Goal: Communication & Community: Answer question/provide support

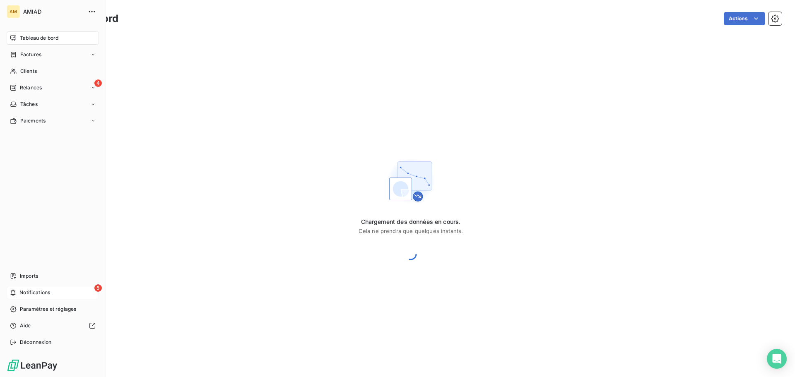
click at [86, 288] on div "5 Notifications" at bounding box center [53, 292] width 92 height 13
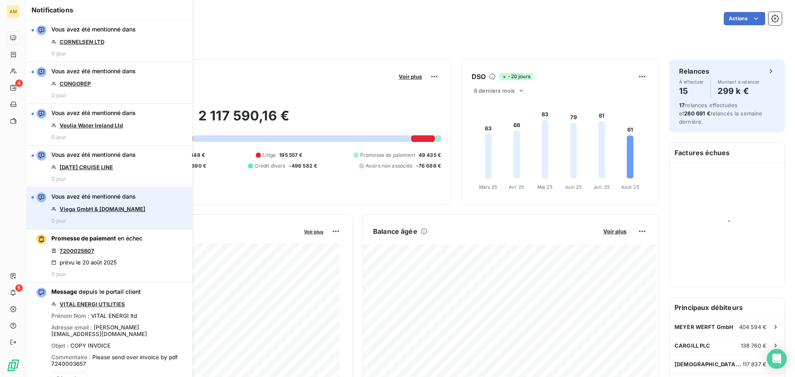
click at [104, 209] on link "Viega GmbH & Co.KG" at bounding box center [103, 209] width 86 height 7
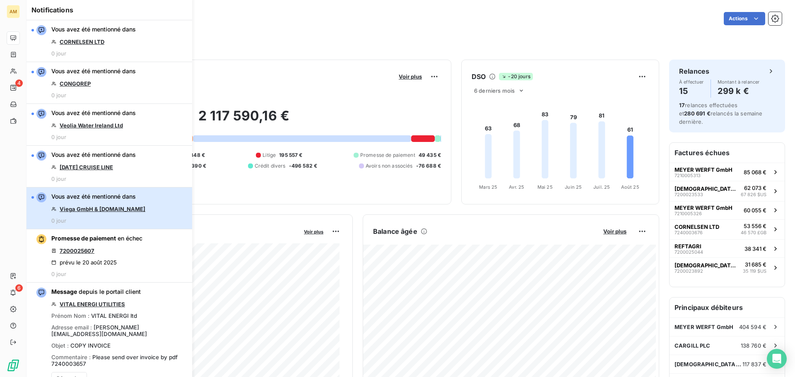
click at [97, 215] on div "Vous avez été mentionné dans Viega GmbH & Co.KG 0 jour" at bounding box center [98, 208] width 94 height 31
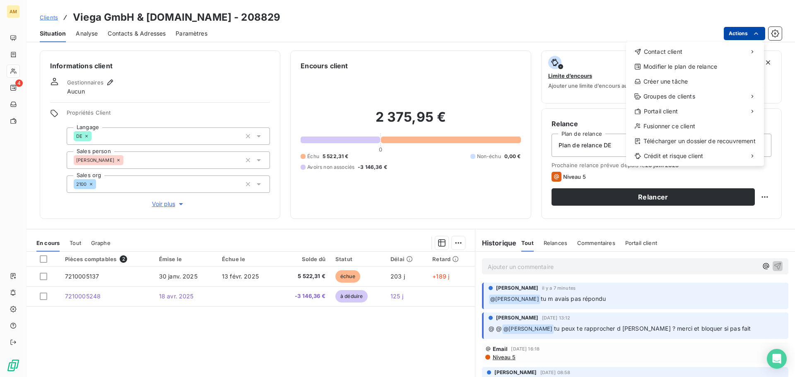
click at [747, 32] on html "AM 4 Clients Viega GmbH & Co.KG - 208829 Situation Analyse Contacts & Adresses …" at bounding box center [397, 188] width 795 height 377
click at [337, 28] on html "AM 4 Clients Viega GmbH & Co.KG - 208829 Situation Analyse Contacts & Adresses …" at bounding box center [397, 188] width 795 height 377
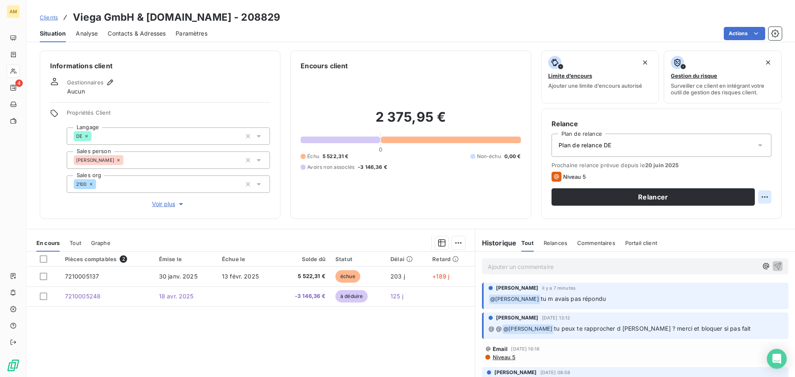
click at [757, 193] on html "AM 4 Clients Viega GmbH & Co.KG - 208829 Situation Analyse Contacts & Adresses …" at bounding box center [397, 188] width 795 height 377
click at [597, 225] on html "AM 4 Clients Viega GmbH & Co.KG - 208829 Situation Analyse Contacts & Adresses …" at bounding box center [397, 188] width 795 height 377
click at [500, 358] on span "Niveau 5" at bounding box center [504, 357] width 24 height 7
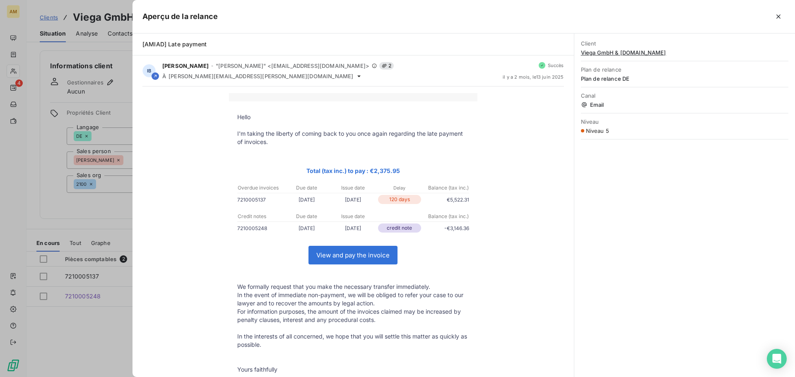
scroll to position [41, 0]
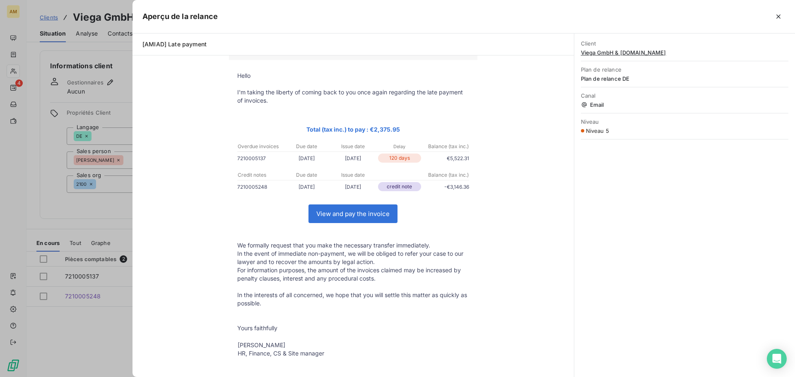
drag, startPoint x: 233, startPoint y: 159, endPoint x: 264, endPoint y: 159, distance: 31.5
click at [264, 159] on td "7210005137 13/02/2025 30/01/2025 120 days €5,522.31" at bounding box center [353, 160] width 249 height 12
copy td "7210005137"
click at [243, 158] on p "7210005137" at bounding box center [260, 158] width 46 height 9
drag, startPoint x: 232, startPoint y: 158, endPoint x: 262, endPoint y: 157, distance: 29.4
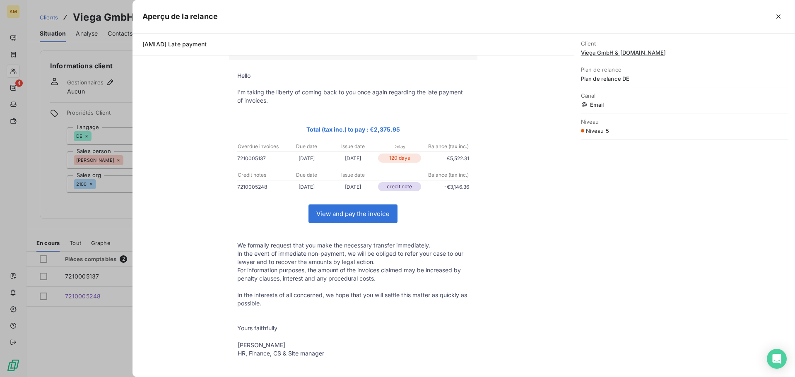
click at [262, 157] on td "7210005137 13/02/2025 30/01/2025 120 days €5,522.31" at bounding box center [353, 160] width 249 height 12
copy td "7210005137"
click at [785, 12] on button "button" at bounding box center [778, 16] width 13 height 13
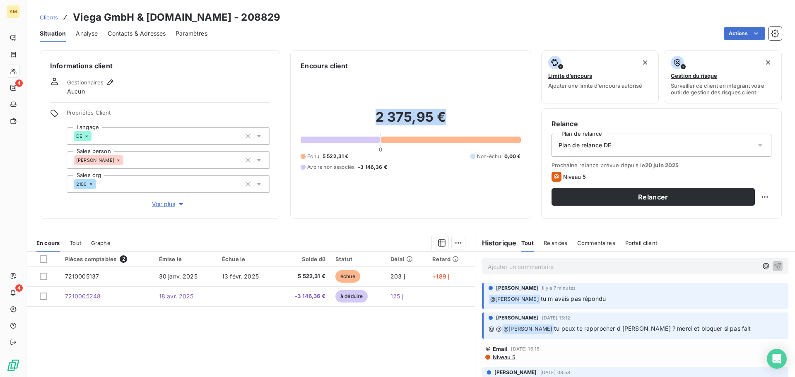
drag, startPoint x: 371, startPoint y: 119, endPoint x: 448, endPoint y: 118, distance: 77.5
click at [448, 118] on h2 "2 375,95 €" at bounding box center [411, 121] width 220 height 25
copy h2 "2 375,95 €"
drag, startPoint x: 550, startPoint y: 265, endPoint x: 566, endPoint y: 265, distance: 15.3
click at [550, 265] on p "Ajouter un commentaire ﻿" at bounding box center [623, 267] width 270 height 10
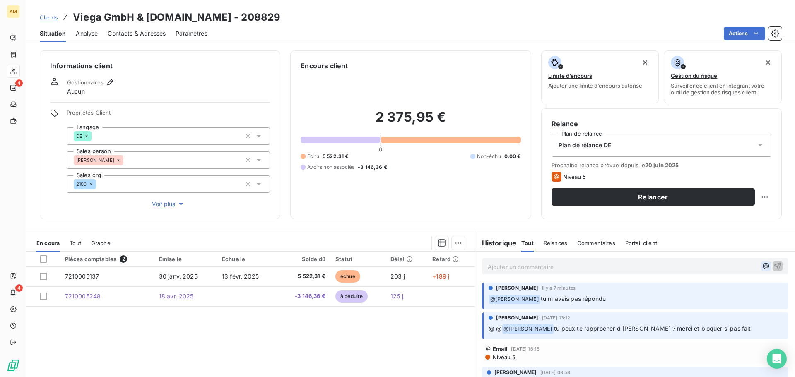
click at [762, 267] on icon "button" at bounding box center [766, 266] width 8 height 8
click at [689, 293] on span "[PERSON_NAME]" at bounding box center [692, 293] width 68 height 7
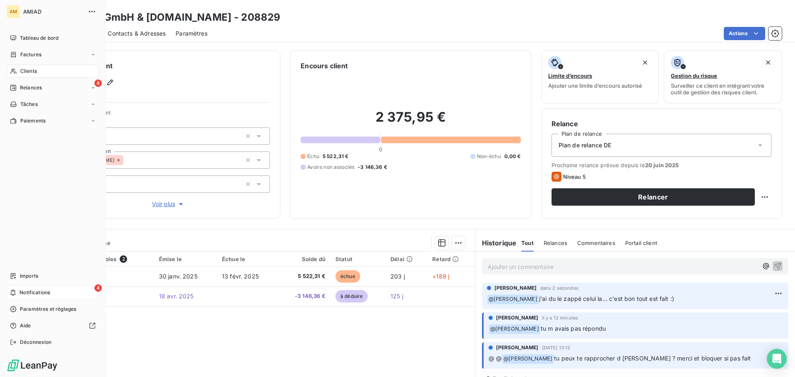
drag, startPoint x: 31, startPoint y: 290, endPoint x: 73, endPoint y: 288, distance: 41.1
click at [31, 290] on span "Notifications" at bounding box center [34, 292] width 31 height 7
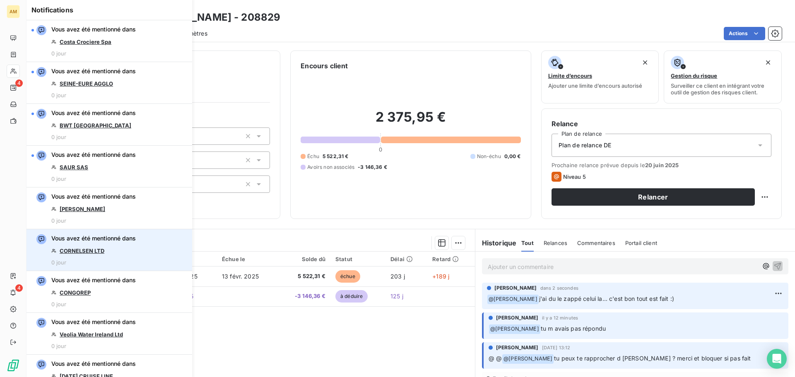
scroll to position [166, 0]
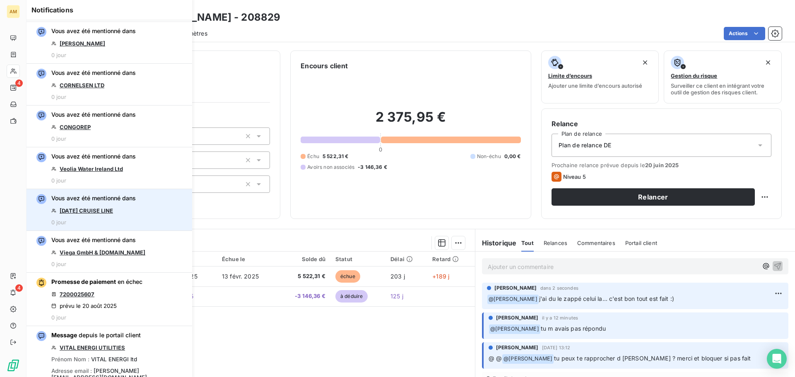
click at [106, 208] on link "CARNIVAL CRUISE LINE" at bounding box center [86, 211] width 53 height 7
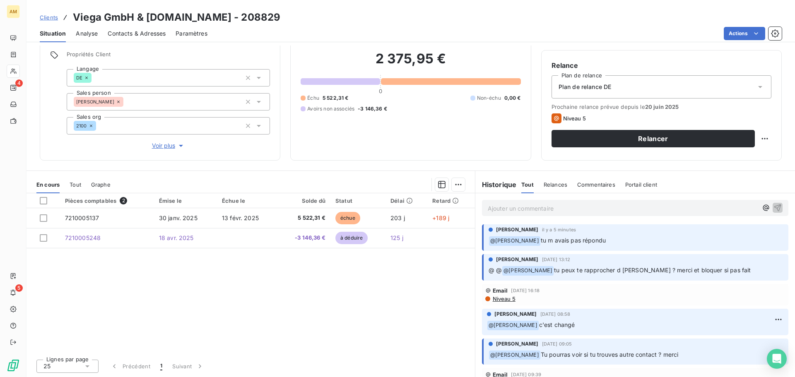
scroll to position [59, 0]
drag, startPoint x: 603, startPoint y: 272, endPoint x: 726, endPoint y: 268, distance: 123.1
click at [726, 268] on span "tu peux te rapprocher d alexander stp ? merci et bloquer si pas fait" at bounding box center [652, 269] width 197 height 7
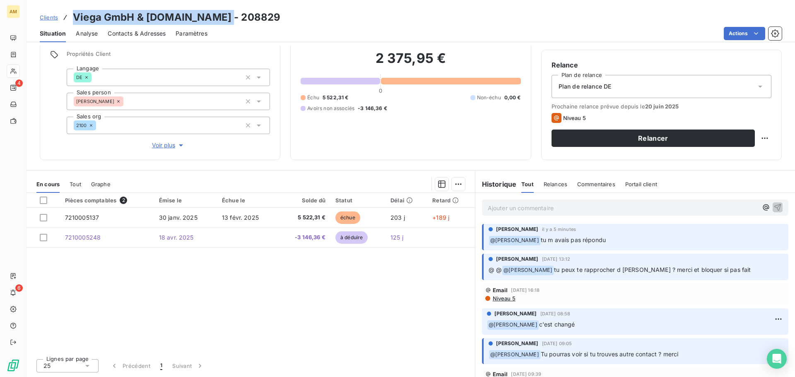
drag, startPoint x: 73, startPoint y: 16, endPoint x: 225, endPoint y: 19, distance: 152.5
click at [225, 19] on div "Clients Viega GmbH & Co.KG - 208829" at bounding box center [411, 17] width 769 height 15
copy h3 "Viega GmbH & [DOMAIN_NAME] - 208829"
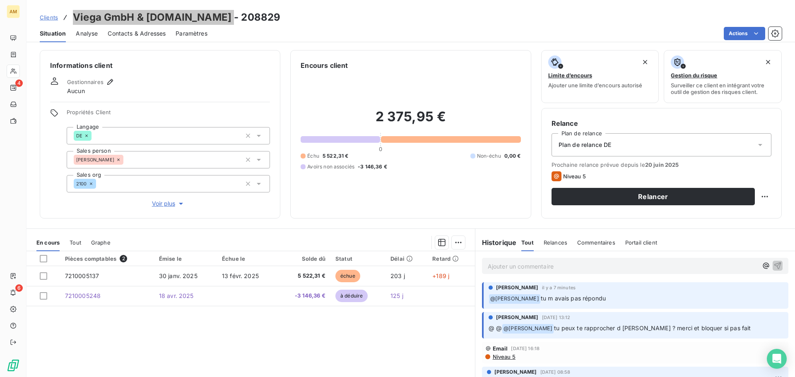
scroll to position [0, 0]
click at [774, 32] on icon "button" at bounding box center [775, 33] width 8 height 8
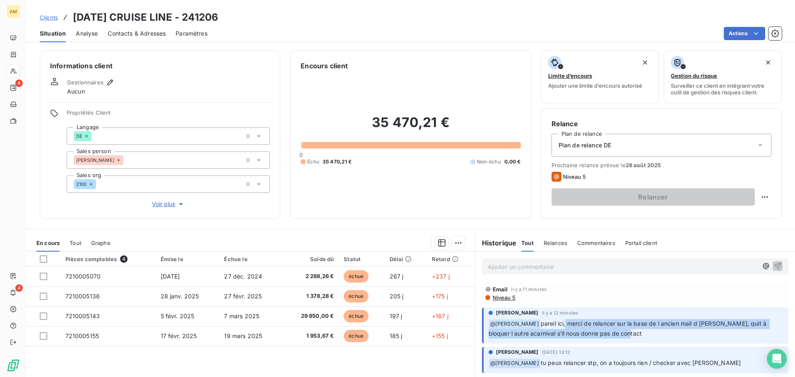
drag, startPoint x: 563, startPoint y: 326, endPoint x: 716, endPoint y: 331, distance: 153.0
click at [716, 331] on p "﻿ @ Alexandra Becker pareil ici, merci de relancer sur la base de l ancien mail…" at bounding box center [636, 328] width 295 height 19
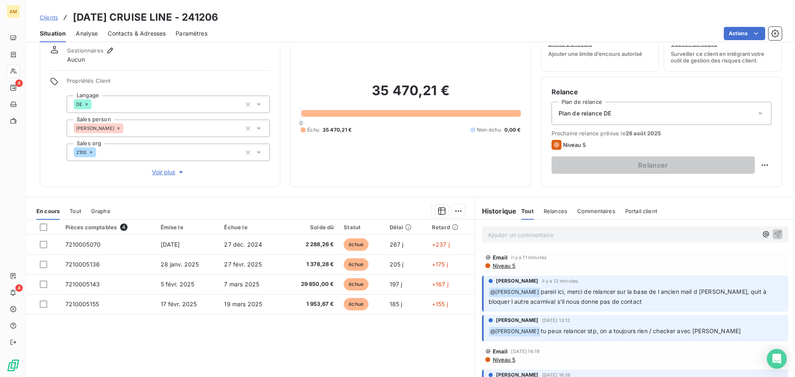
scroll to position [17, 0]
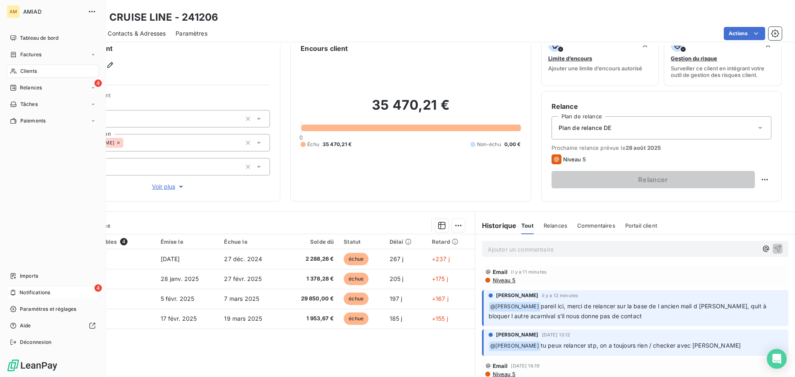
click at [25, 294] on span "Notifications" at bounding box center [34, 292] width 31 height 7
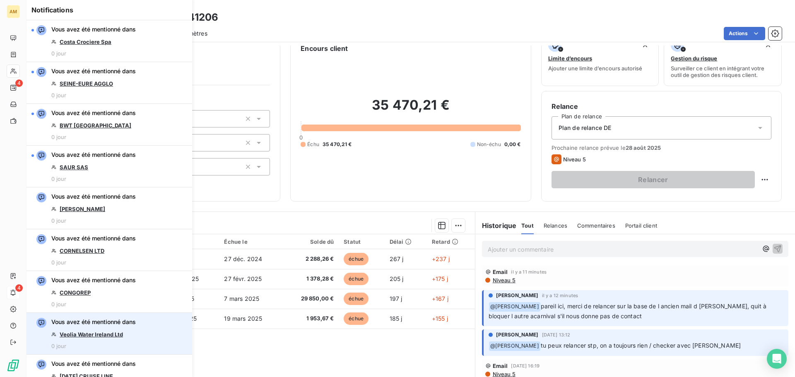
click at [87, 334] on link "Veolia Water Ireland Ltd" at bounding box center [91, 334] width 63 height 7
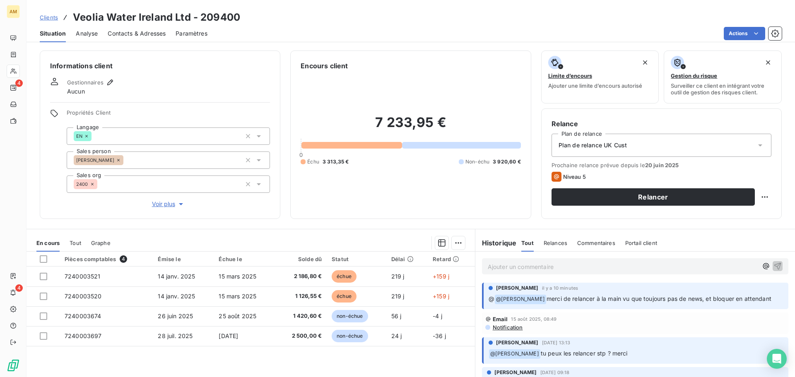
click at [568, 265] on p "Ajouter un commentaire ﻿" at bounding box center [623, 267] width 270 height 10
click at [762, 270] on icon "button" at bounding box center [766, 266] width 8 height 8
click at [676, 297] on span "[PERSON_NAME]" at bounding box center [692, 293] width 68 height 7
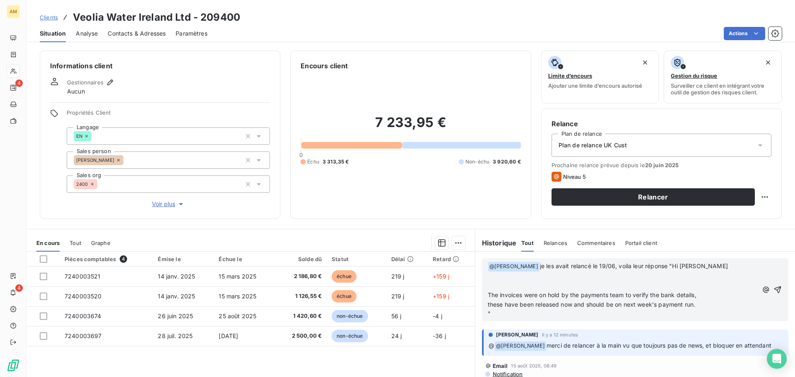
click at [488, 295] on span "The invoices were on hold by the payments team to verify the bank details," at bounding box center [592, 295] width 209 height 7
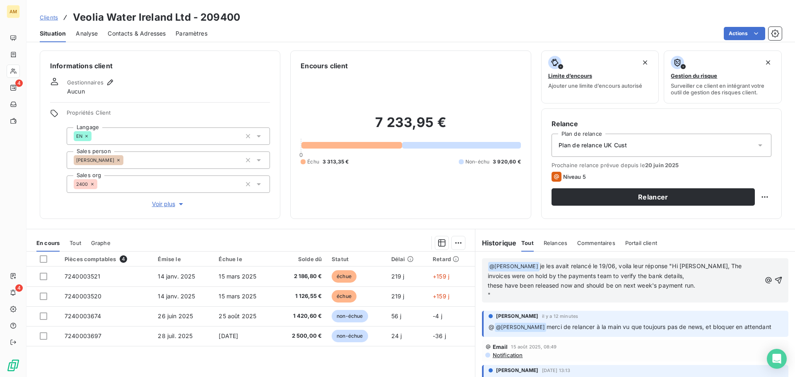
click at [488, 287] on span "these have been released now and should be on next week's payment run." at bounding box center [592, 285] width 208 height 7
click at [482, 293] on div "﻿ @ Isabelle Brunet ﻿ je les avait relancé le 19/06, voila leur réponse "Hi Ale…" at bounding box center [635, 281] width 307 height 44
click at [488, 297] on span """ at bounding box center [489, 295] width 3 height 7
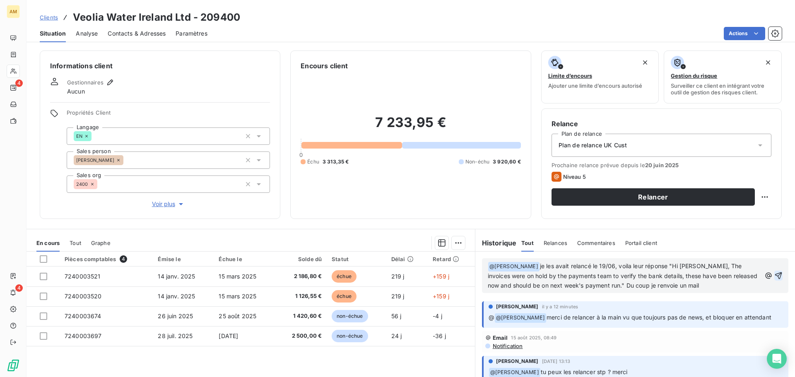
click at [775, 276] on icon "button" at bounding box center [779, 276] width 8 height 8
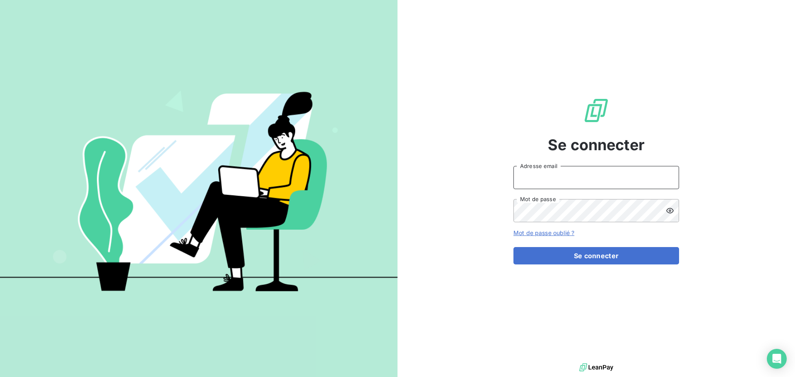
type input "[PERSON_NAME][EMAIL_ADDRESS][DOMAIN_NAME]"
click at [579, 265] on div "Se connecter alexandra.becker@amiad.com Adresse email Mot de passe Mot de passe…" at bounding box center [597, 181] width 166 height 362
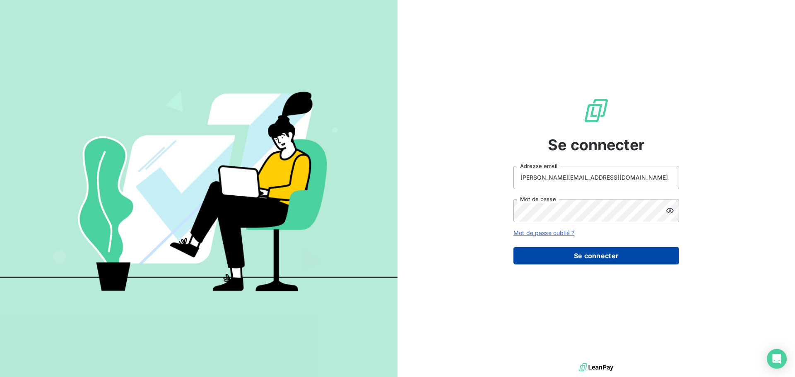
click at [580, 258] on button "Se connecter" at bounding box center [597, 255] width 166 height 17
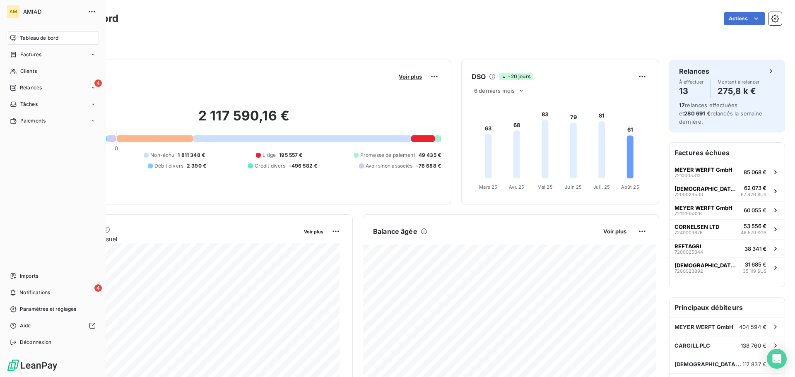
drag, startPoint x: 27, startPoint y: 298, endPoint x: 62, endPoint y: 302, distance: 35.0
click at [27, 298] on div "4 Notifications" at bounding box center [53, 292] width 92 height 13
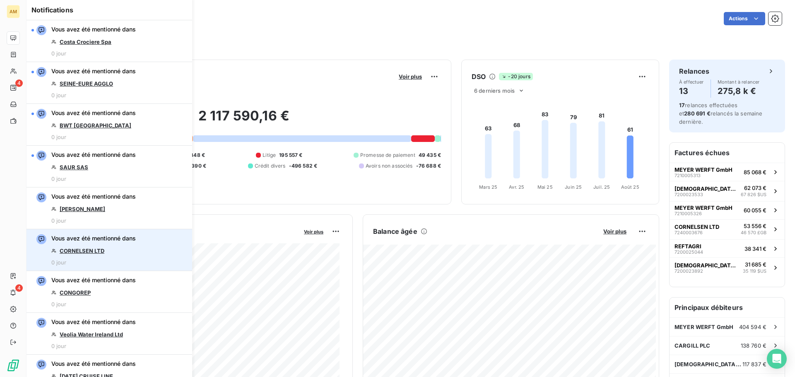
click at [96, 250] on link "CORNELSEN LTD" at bounding box center [82, 251] width 45 height 7
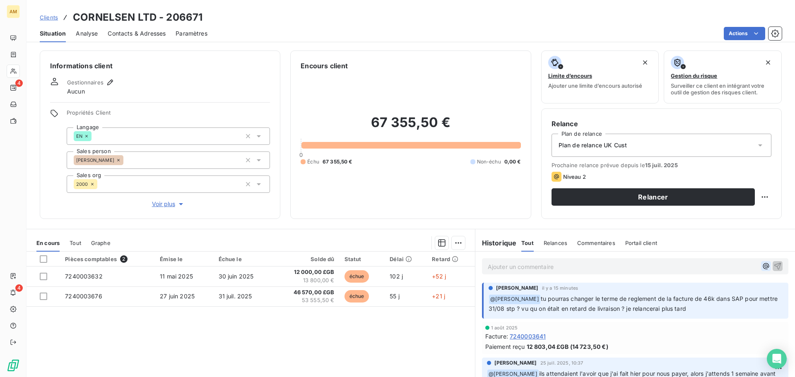
click at [762, 267] on icon "button" at bounding box center [766, 266] width 8 height 8
click at [670, 298] on div "[PERSON_NAME]" at bounding box center [696, 294] width 83 height 10
click at [664, 293] on span "[PERSON_NAME]" at bounding box center [692, 293] width 68 height 7
